Goal: Register for event/course

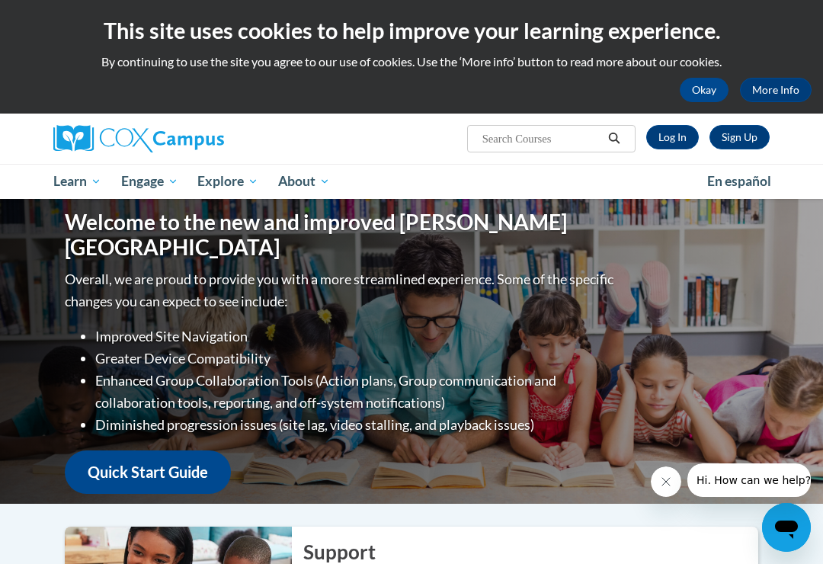
click at [672, 137] on link "Log In" at bounding box center [672, 137] width 53 height 24
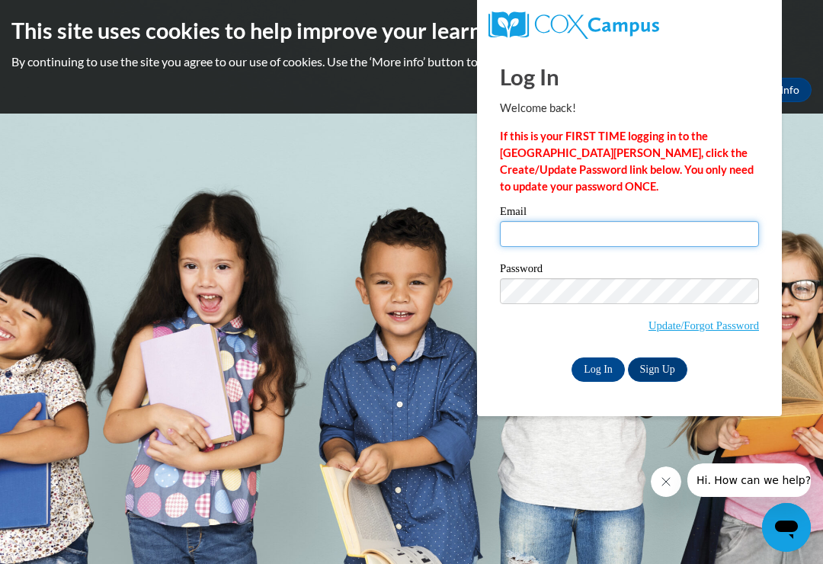
click at [566, 227] on input "Email" at bounding box center [629, 234] width 259 height 26
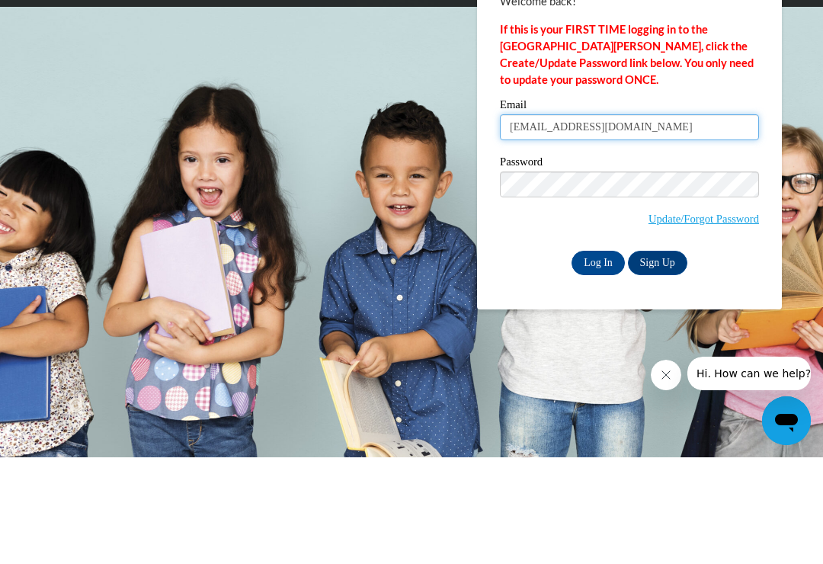
type input "deepkaur201984@yahoo.com"
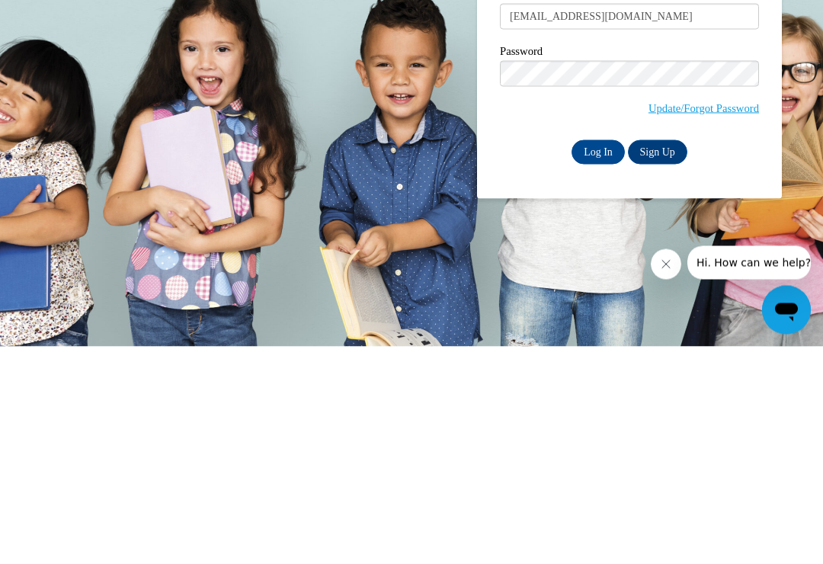
click at [597, 357] on input "Log In" at bounding box center [598, 369] width 53 height 24
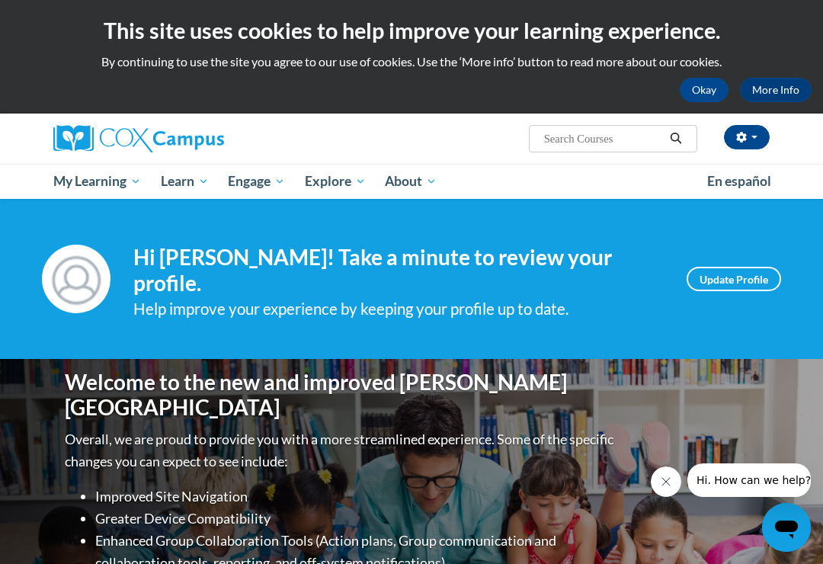
click at [0, 0] on span "My Course Progress" at bounding box center [0, 0] width 0 height 0
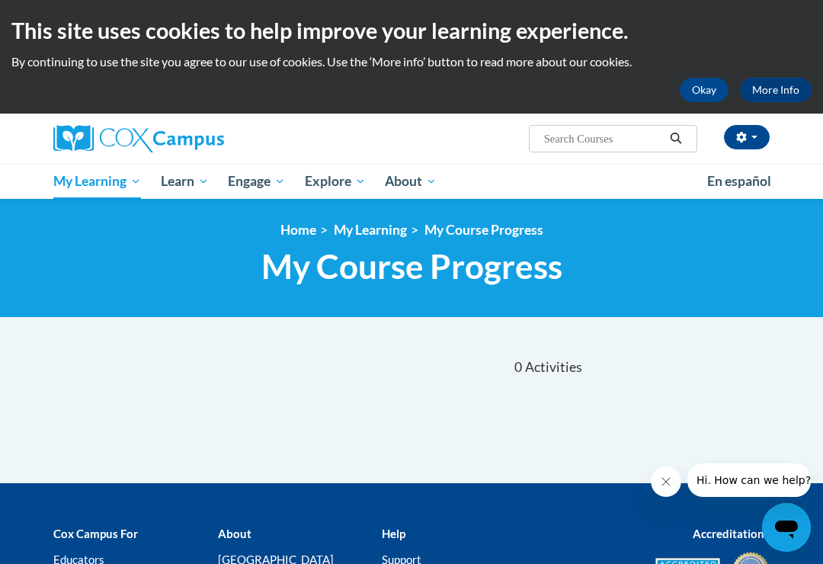
click at [0, 0] on span "Early Care and Learning" at bounding box center [0, 0] width 0 height 0
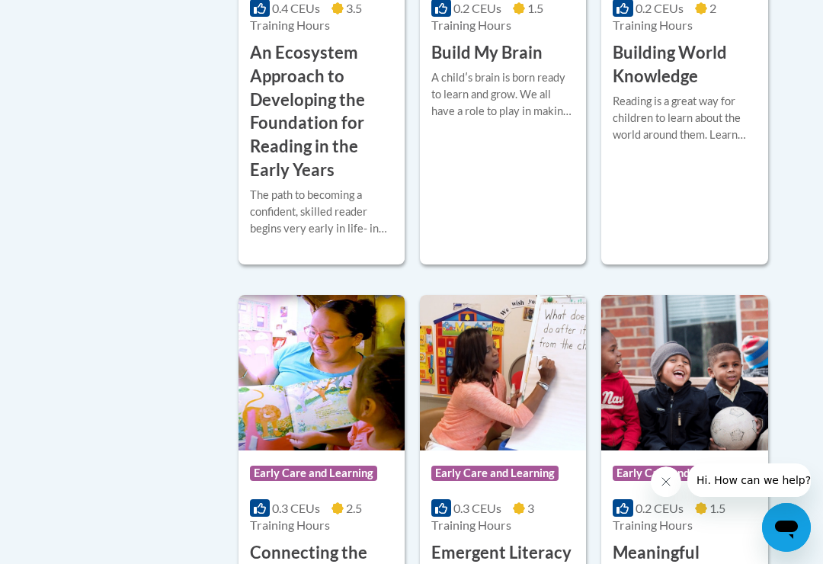
scroll to position [757, 0]
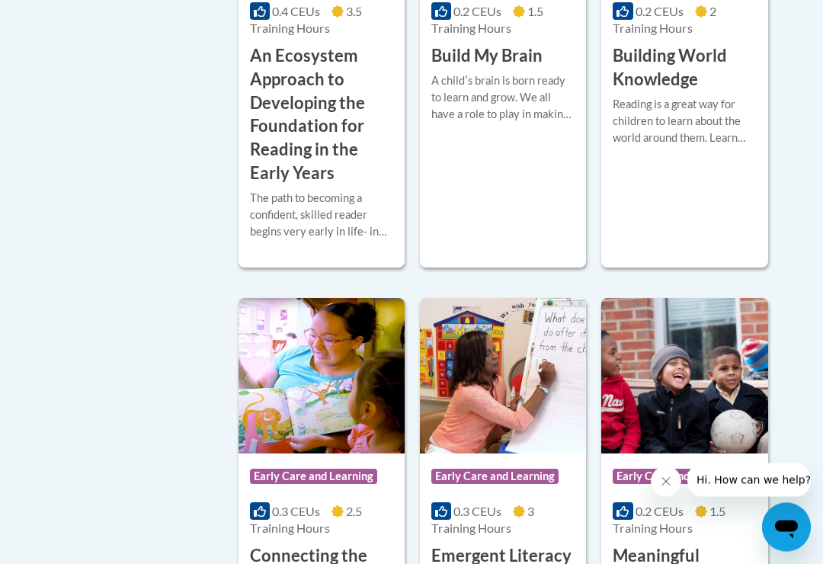
click at [296, 186] on h3 "An Ecosystem Approach to Developing the Foundation for Reading in the Early Yea…" at bounding box center [321, 115] width 143 height 141
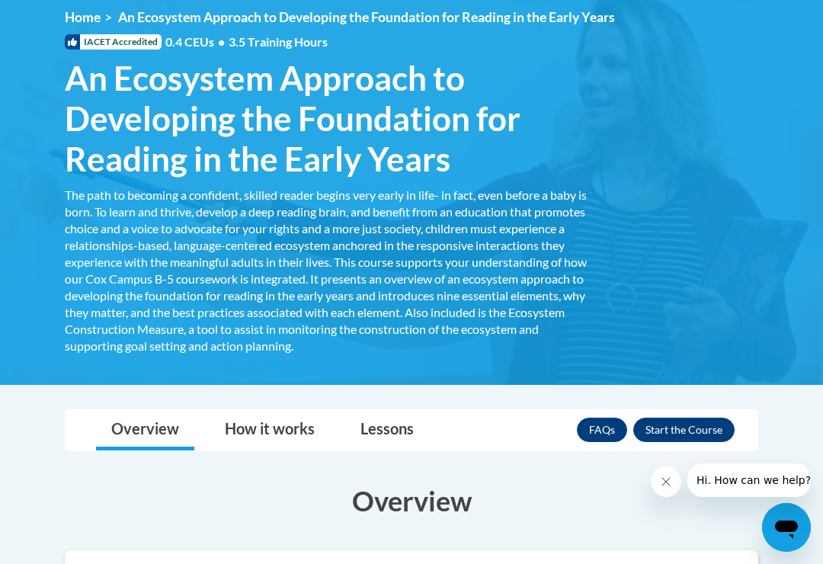
scroll to position [255, 0]
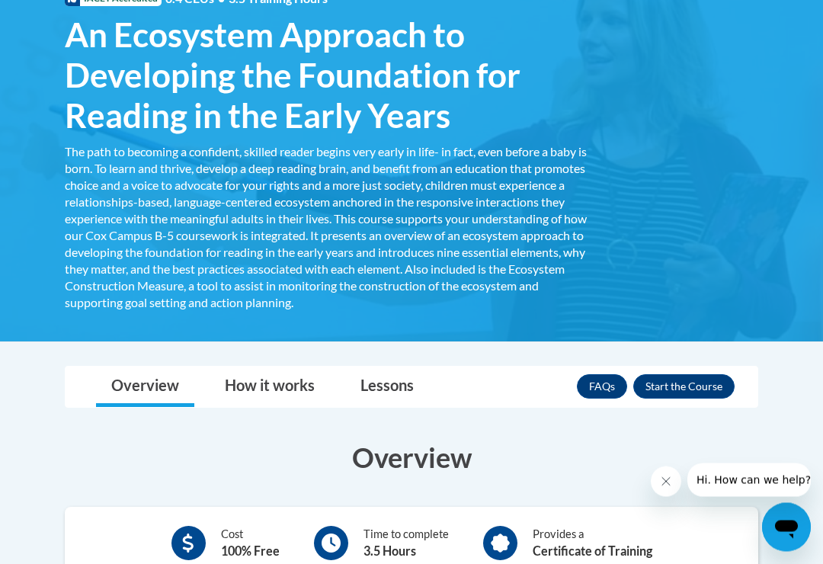
click at [688, 389] on button "Enroll" at bounding box center [683, 387] width 101 height 24
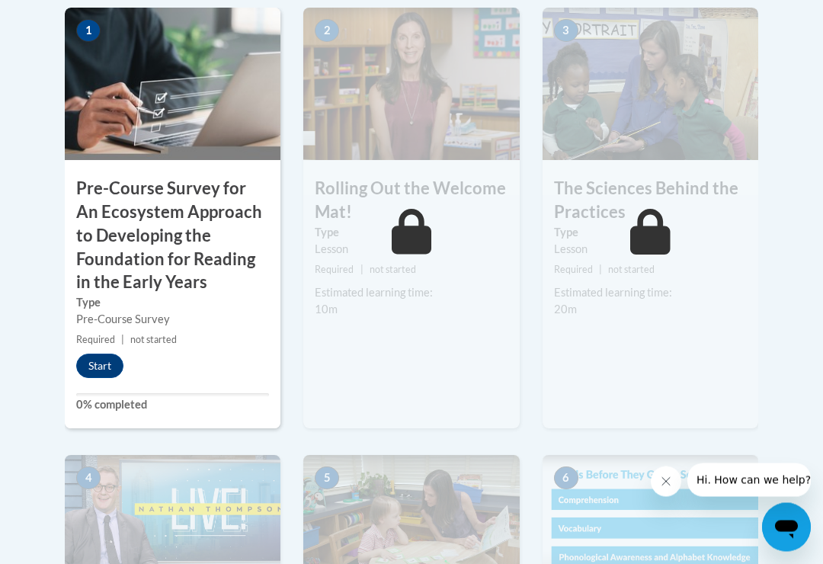
scroll to position [581, 0]
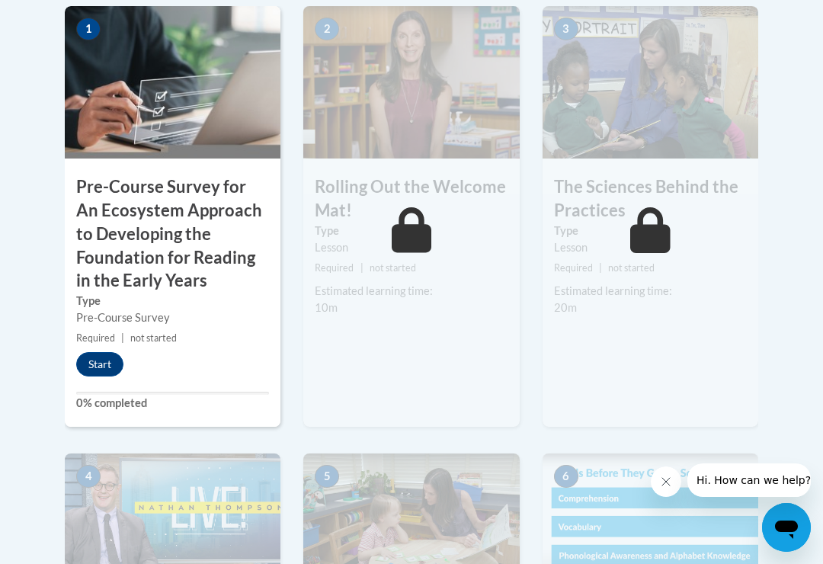
click at [103, 364] on button "Start" at bounding box center [99, 364] width 47 height 24
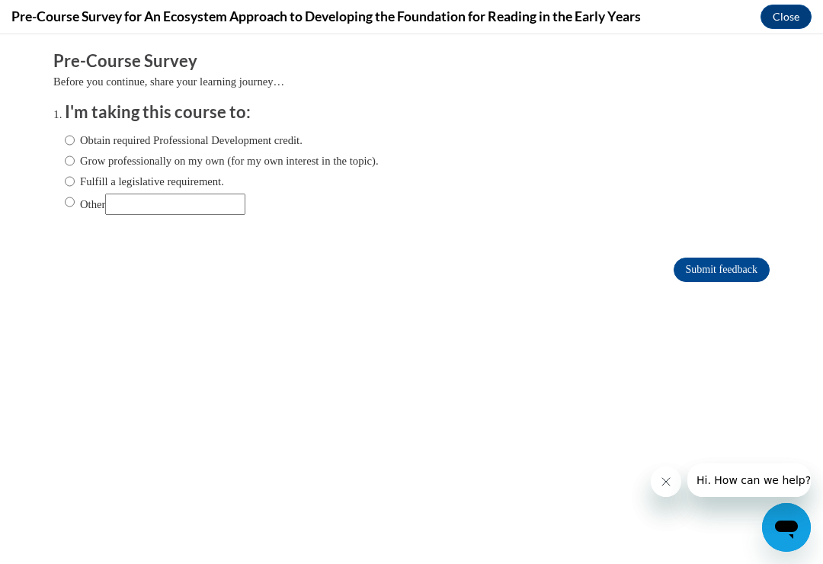
scroll to position [378, 0]
click at [669, 133] on div "Obtain required Professional Development credit. Grow professionally on my own …" at bounding box center [423, 174] width 716 height 103
click at [75, 159] on input "Grow professionally on my own (for my own interest in the topic)." at bounding box center [70, 160] width 10 height 17
radio input "true"
click at [747, 267] on input "Submit feedback" at bounding box center [722, 269] width 96 height 24
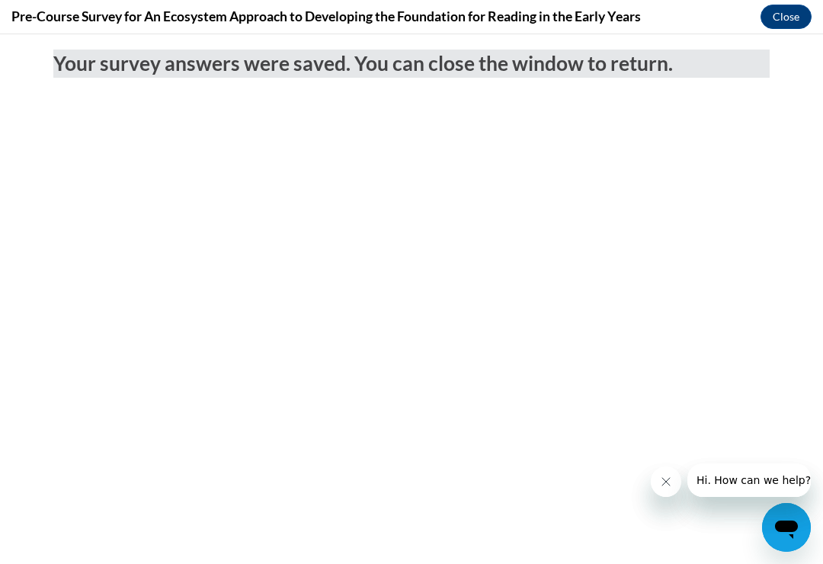
scroll to position [146, 0]
click at [785, 21] on button "Close" at bounding box center [786, 17] width 51 height 24
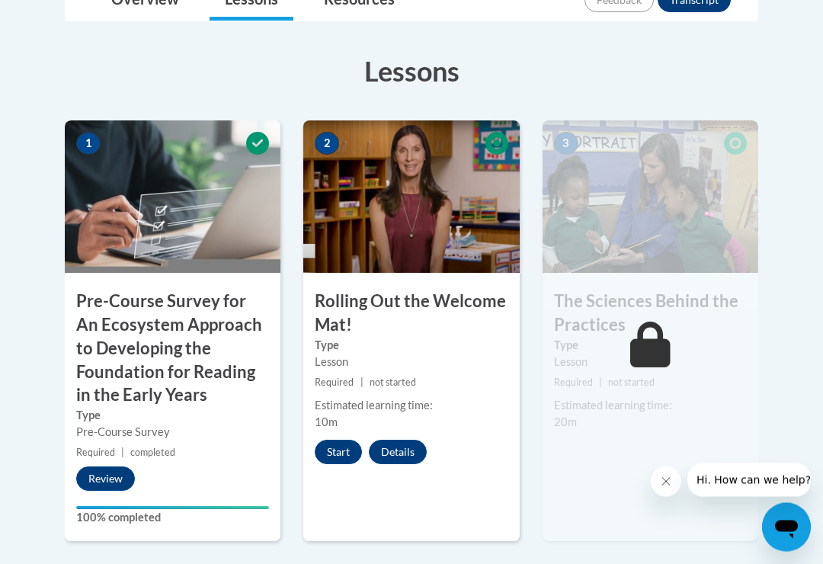
scroll to position [505, 0]
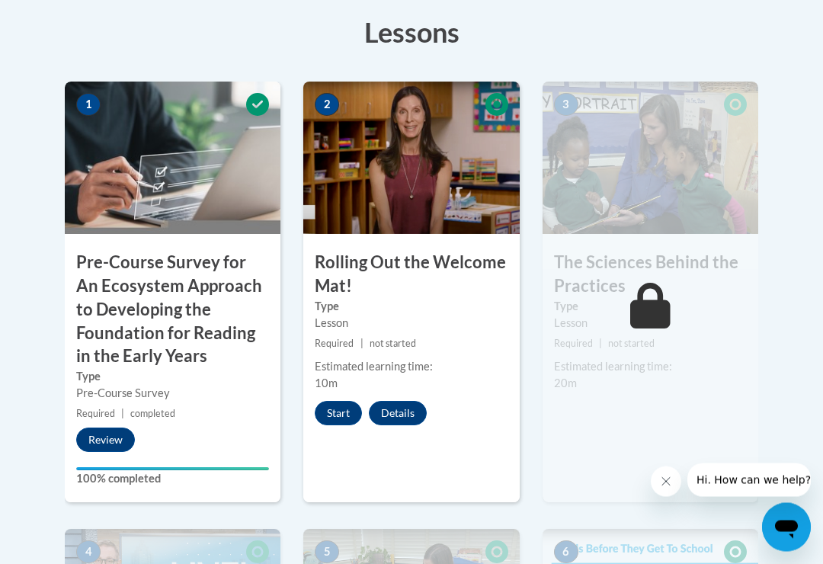
click at [343, 408] on button "Start" at bounding box center [338, 414] width 47 height 24
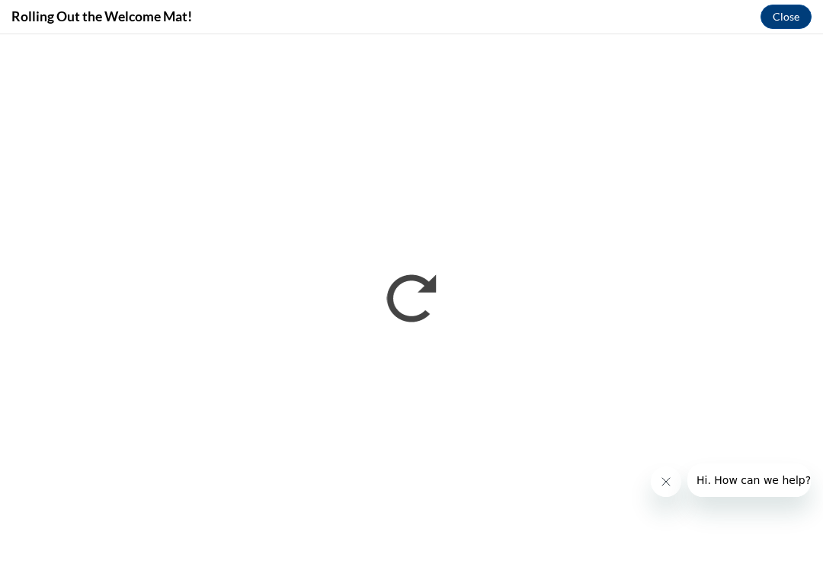
scroll to position [0, 0]
